Goal: Book appointment/travel/reservation

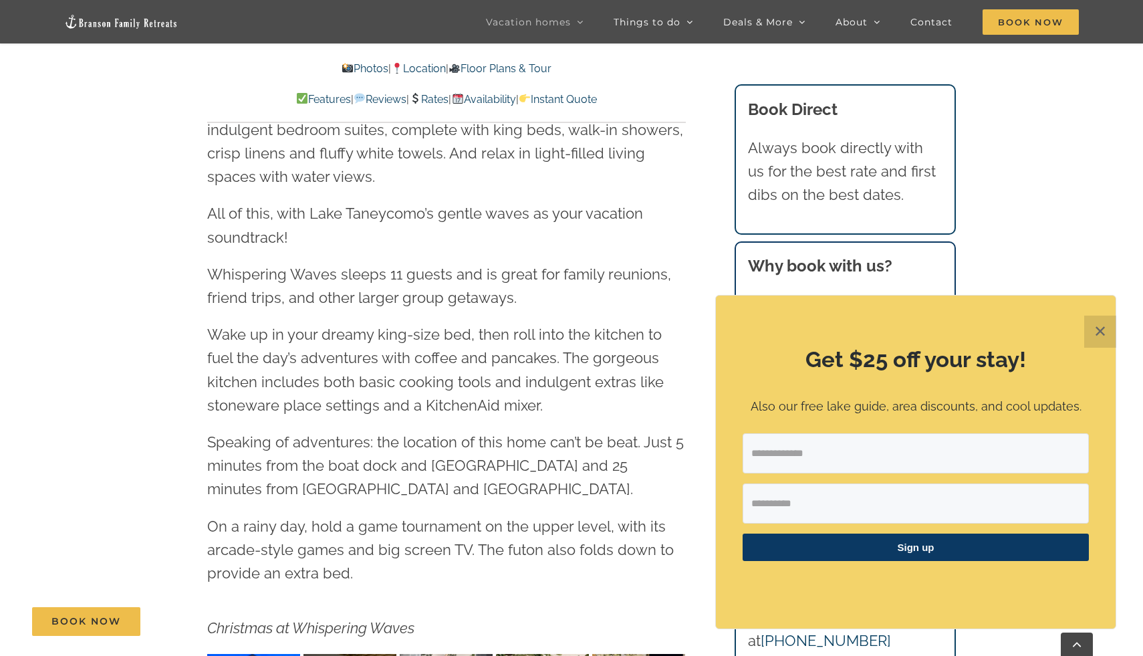
scroll to position [1762, 0]
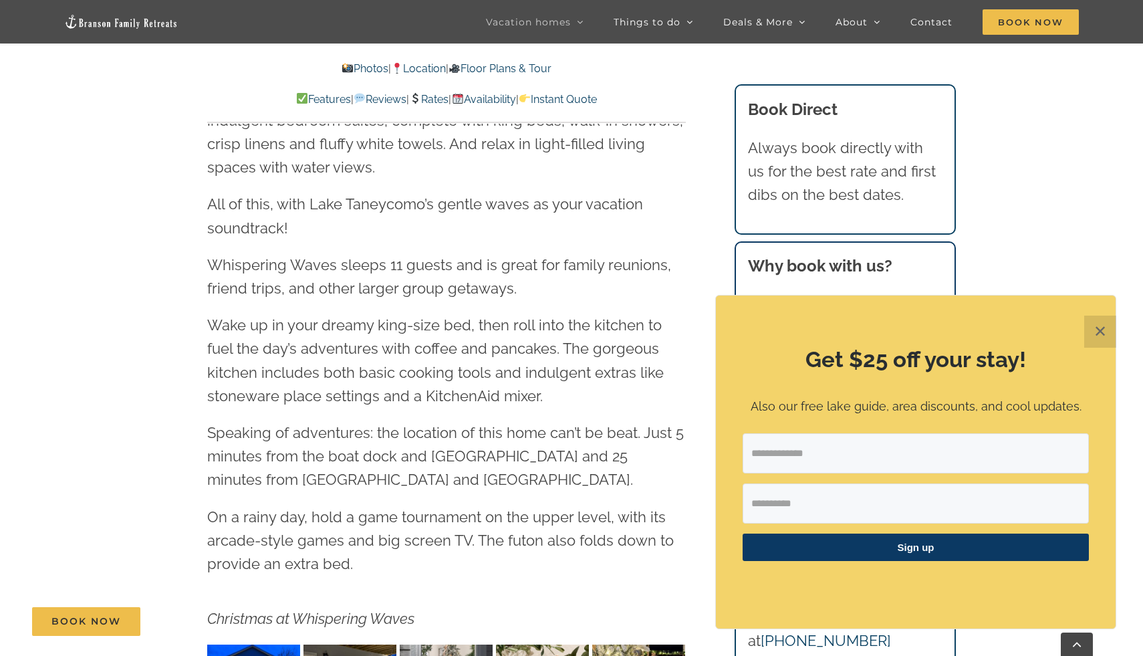
click at [1111, 336] on button "✕" at bounding box center [1100, 331] width 32 height 32
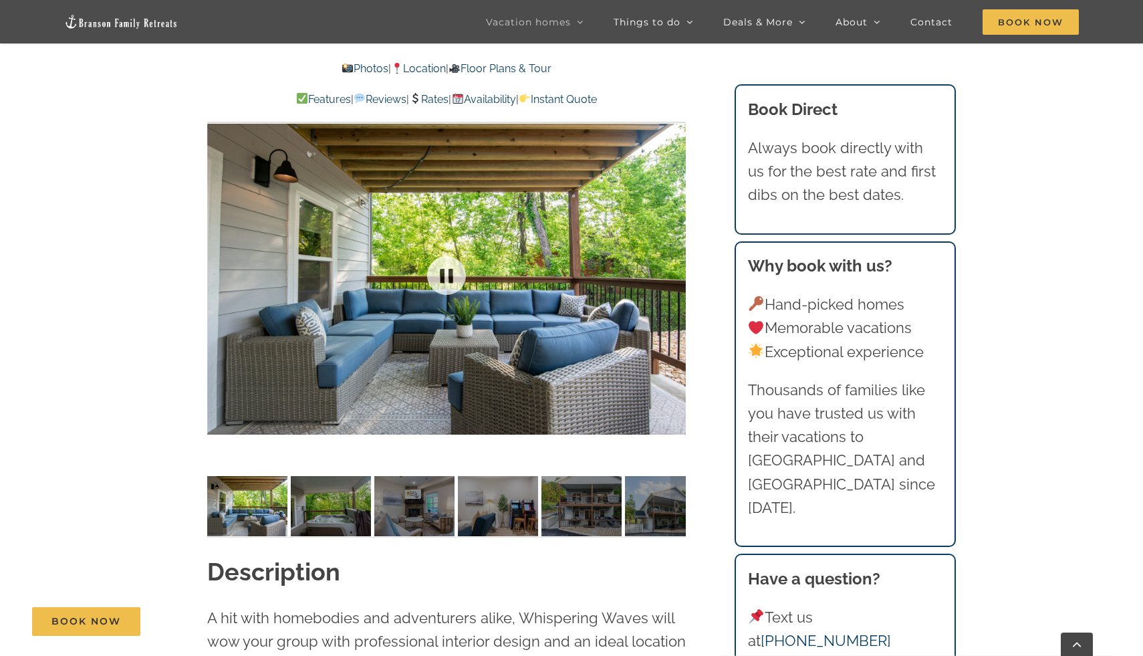
scroll to position [1093, 0]
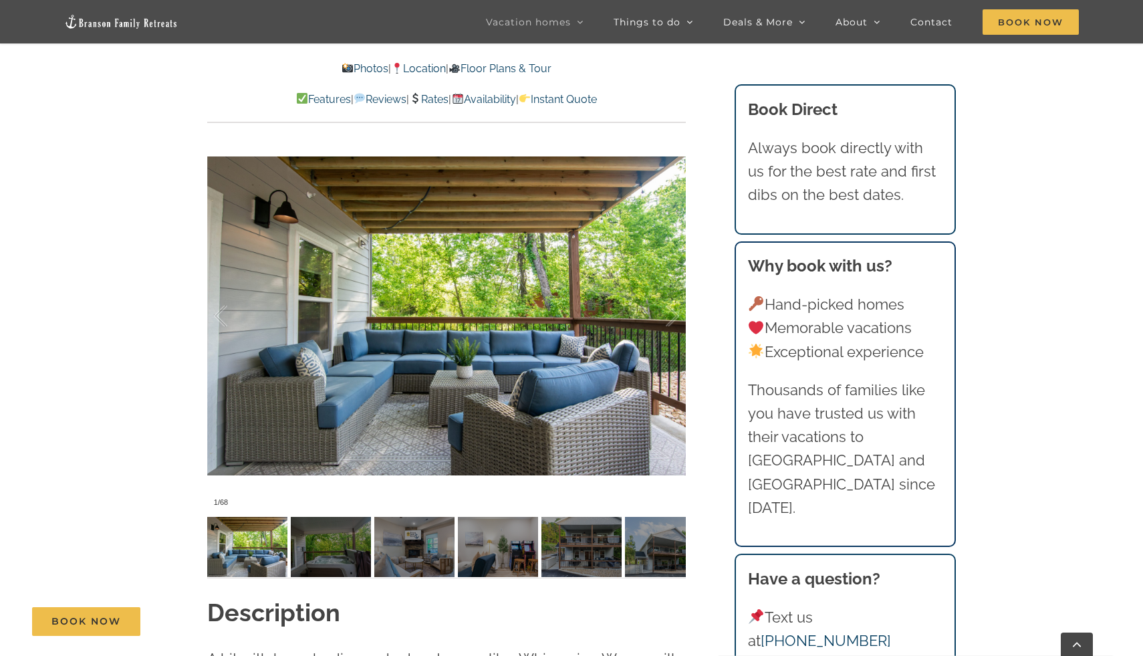
click at [540, 70] on link "Floor Plans & Tour" at bounding box center [499, 68] width 103 height 13
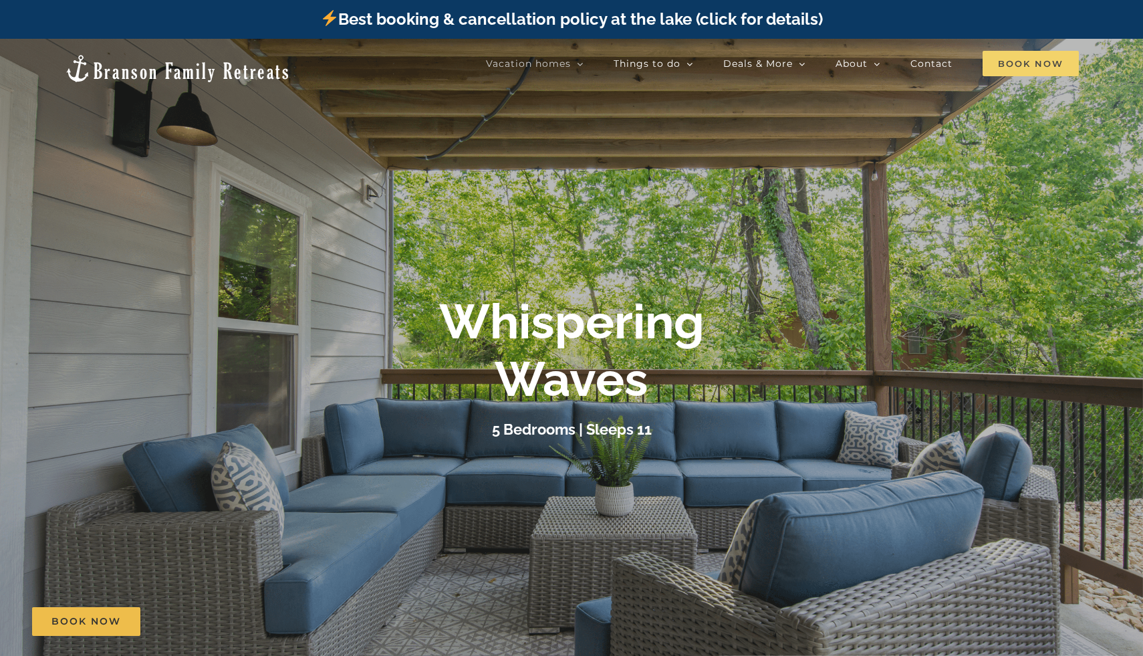
click at [1019, 70] on span "Book Now" at bounding box center [1030, 63] width 96 height 25
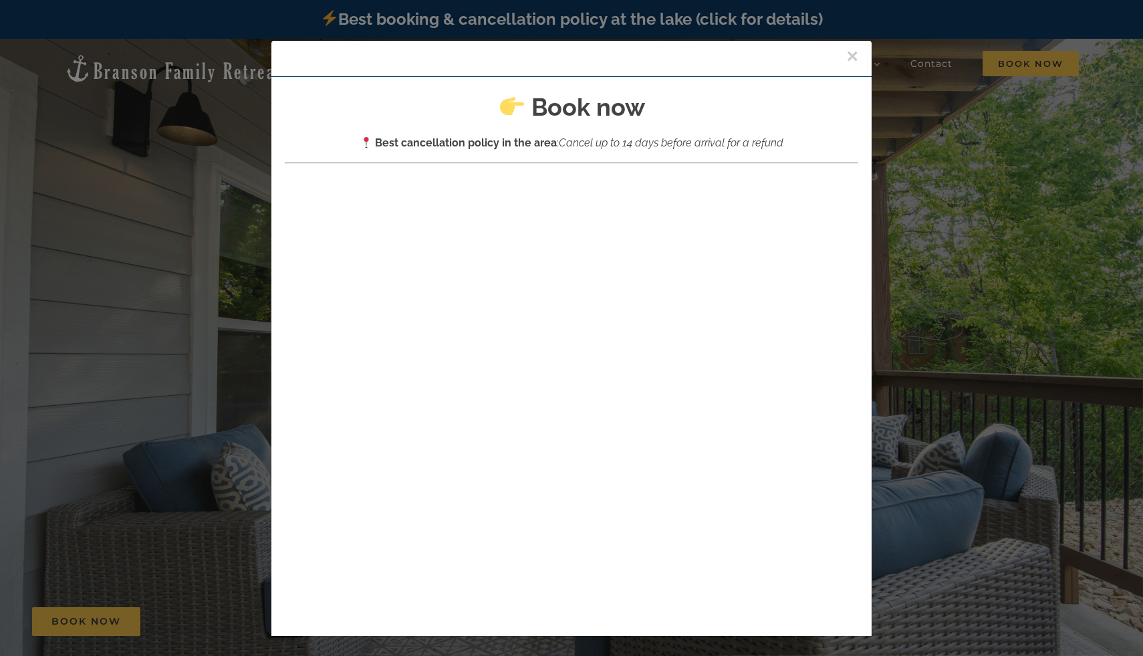
click at [849, 54] on button "×" at bounding box center [852, 56] width 12 height 20
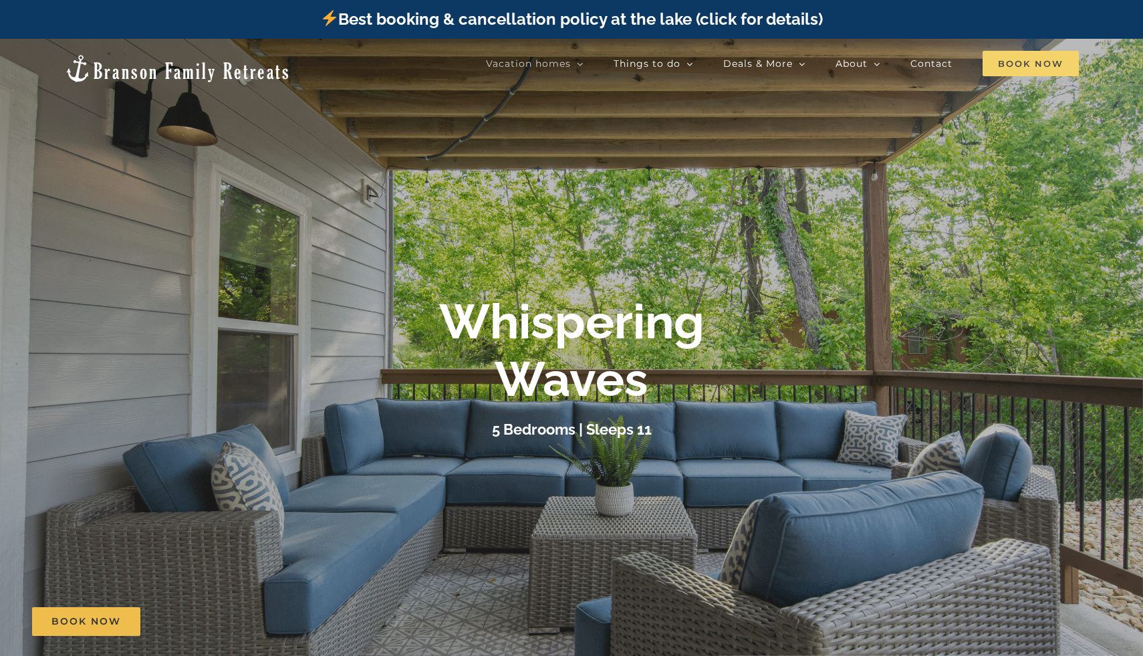
click at [995, 66] on span "Book Now" at bounding box center [1030, 63] width 96 height 25
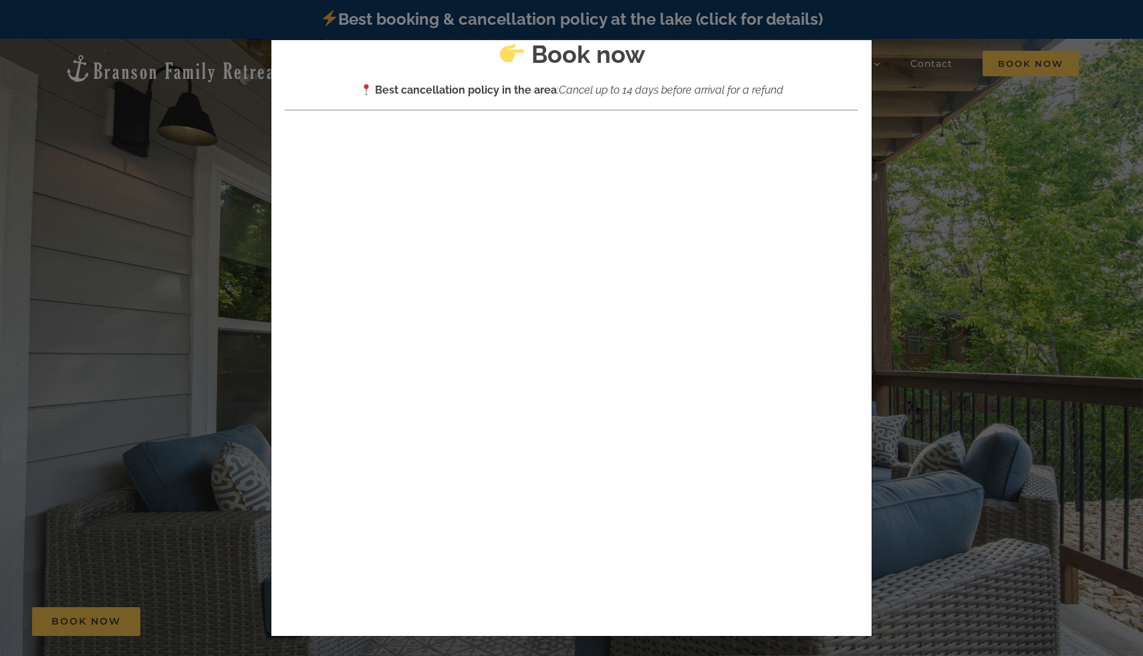
scroll to position [138, 0]
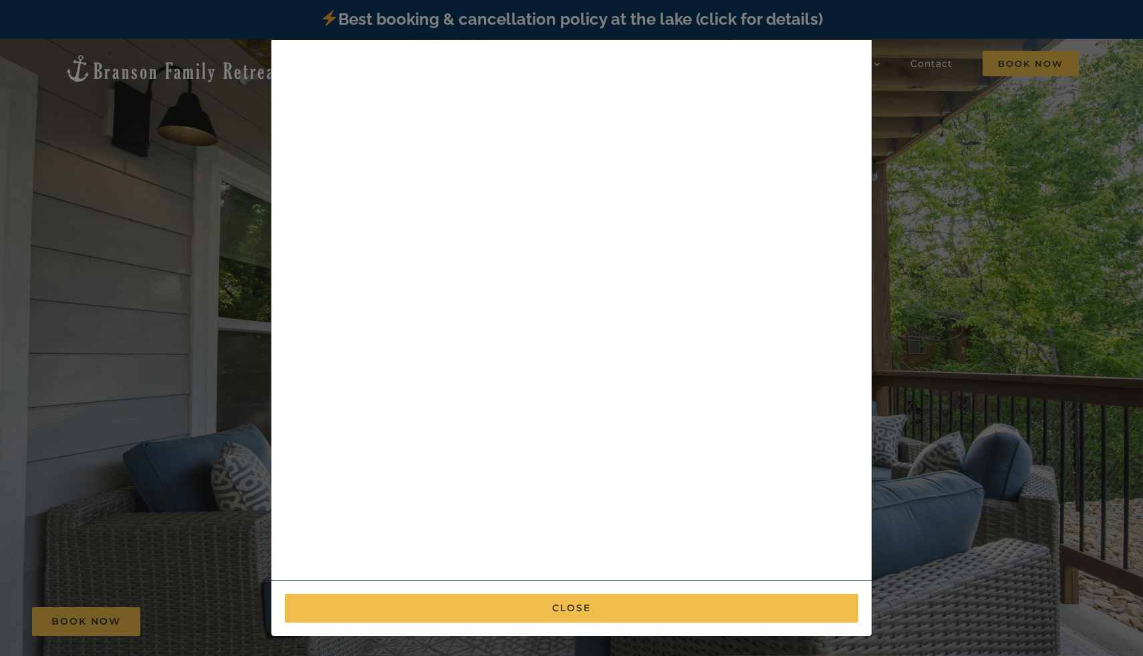
click at [218, 346] on div "× Book now Best cancellation policy in the area : Cancel up to 14 days before a…" at bounding box center [571, 328] width 1143 height 656
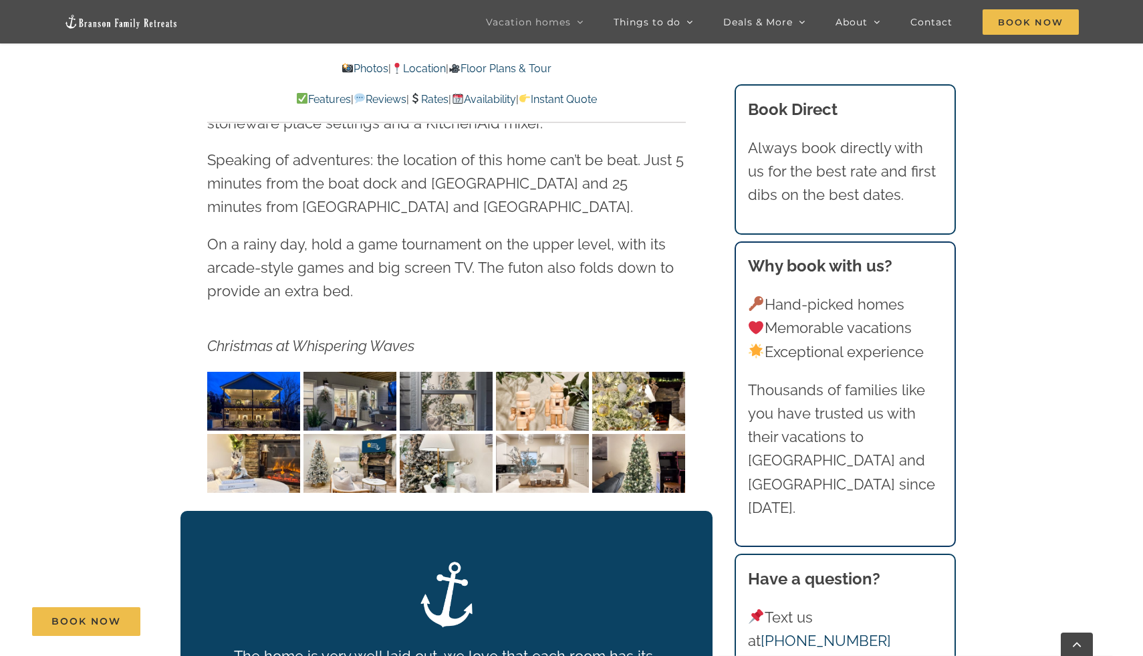
scroll to position [2036, 0]
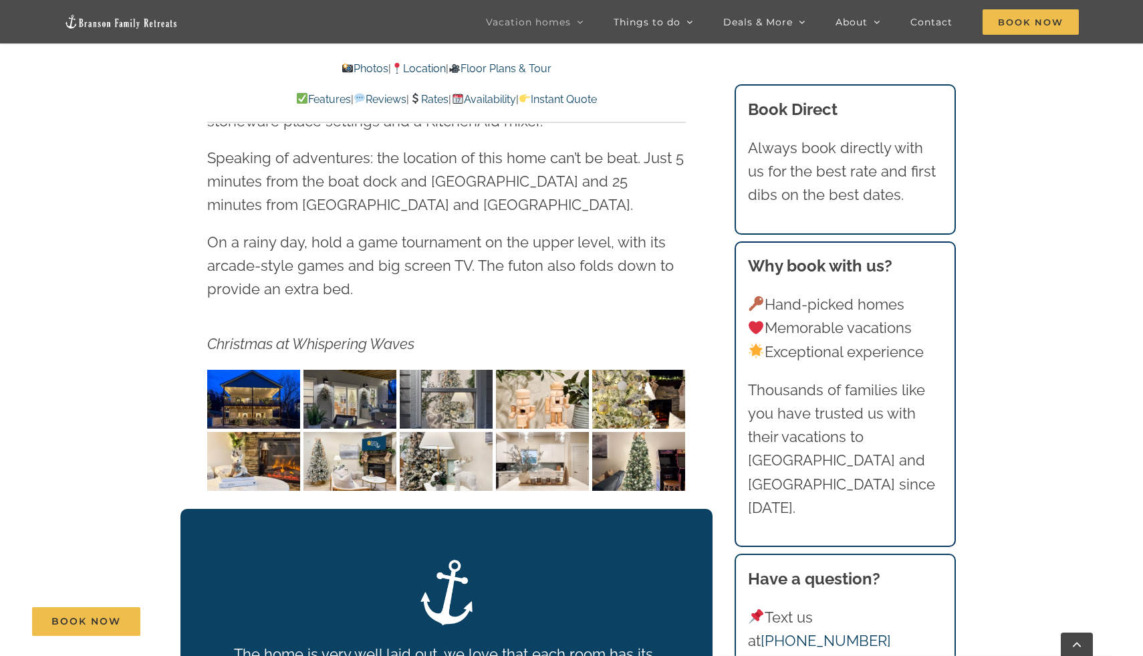
click at [426, 98] on link "Rates" at bounding box center [428, 99] width 39 height 13
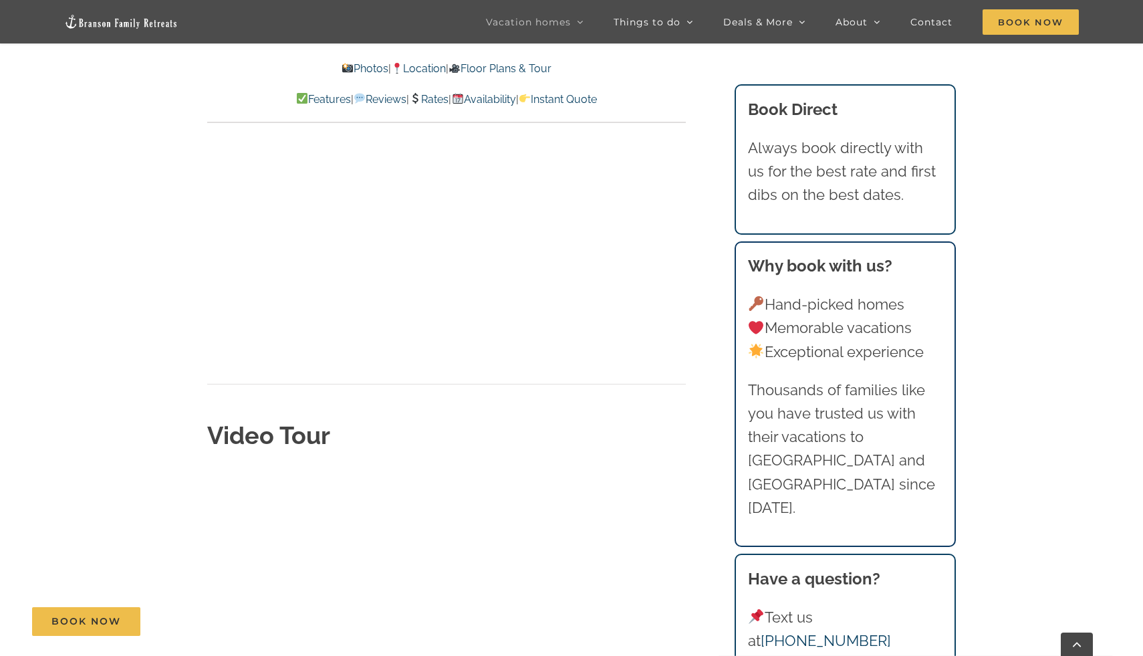
scroll to position [4213, 0]
click at [508, 96] on link "Availability" at bounding box center [483, 99] width 64 height 13
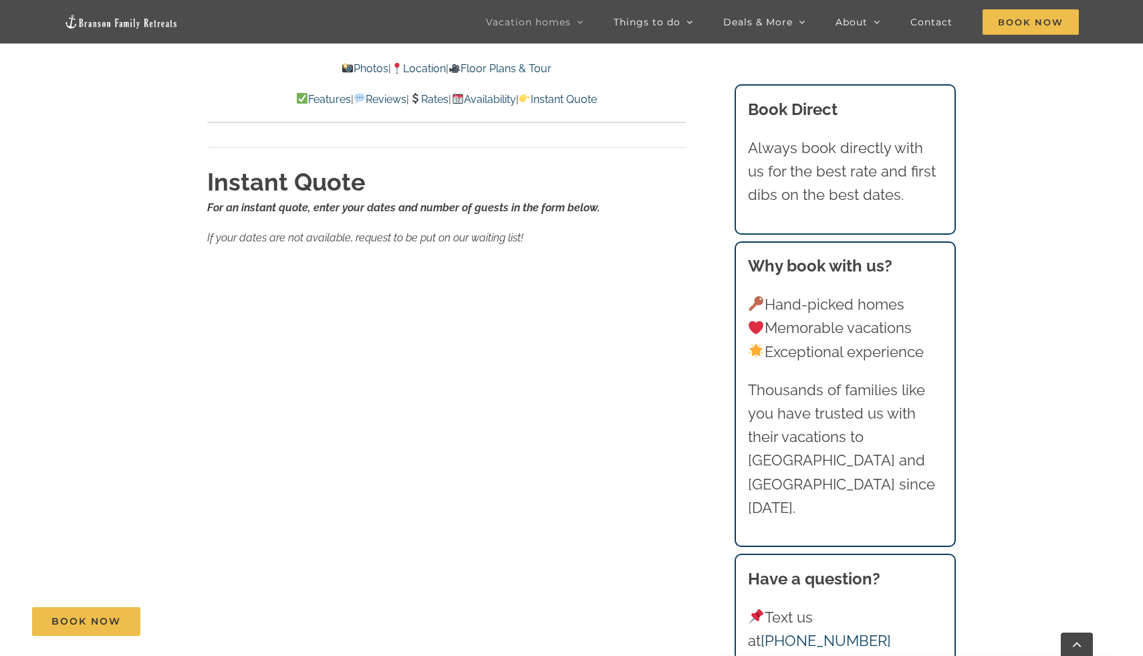
scroll to position [7612, 0]
